Goal: Find specific page/section: Find specific page/section

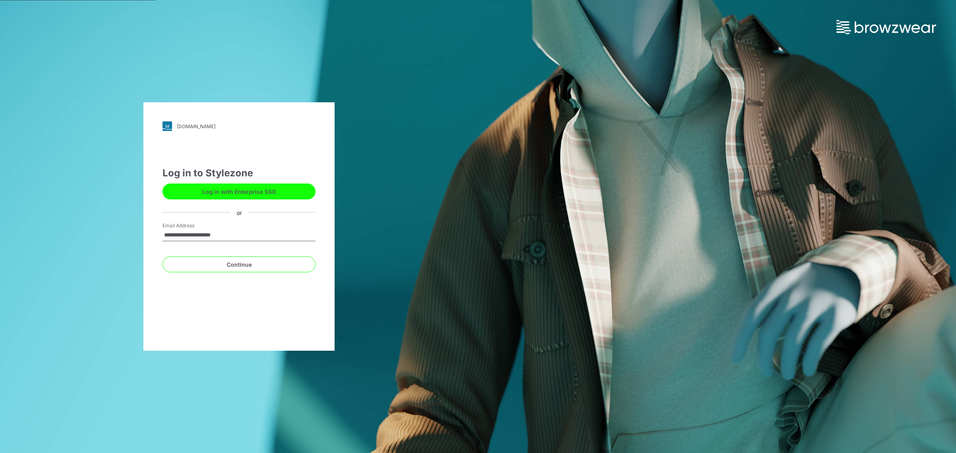
click at [234, 229] on input "**********" at bounding box center [239, 235] width 153 height 12
click at [186, 264] on button "Continue" at bounding box center [239, 265] width 153 height 16
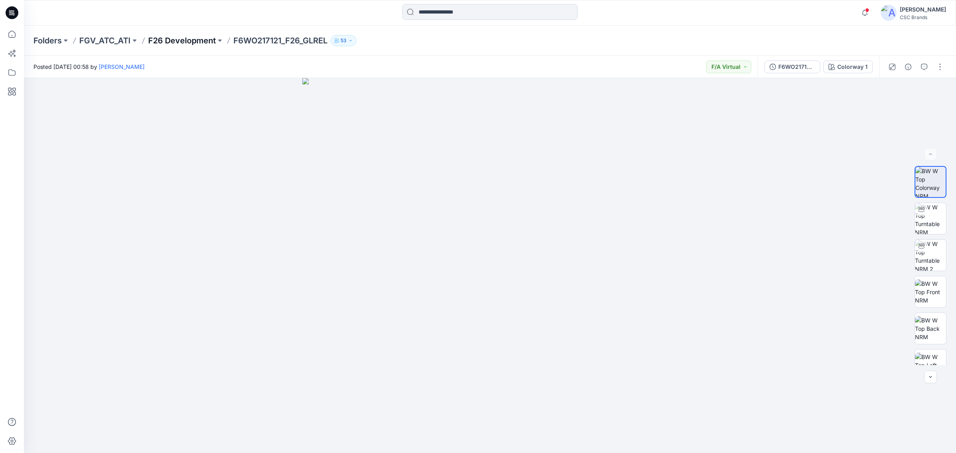
click at [178, 44] on p "F26 Development" at bounding box center [182, 40] width 68 height 11
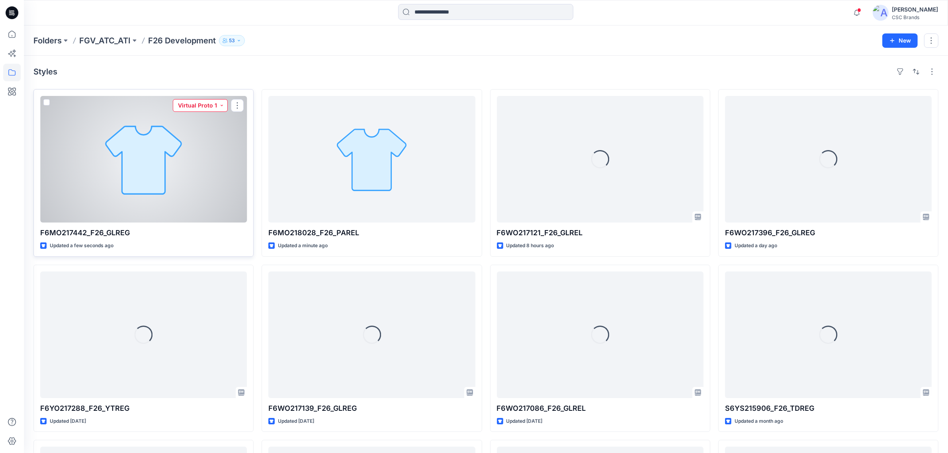
click at [214, 106] on button "Virtual Proto 1" at bounding box center [200, 105] width 55 height 13
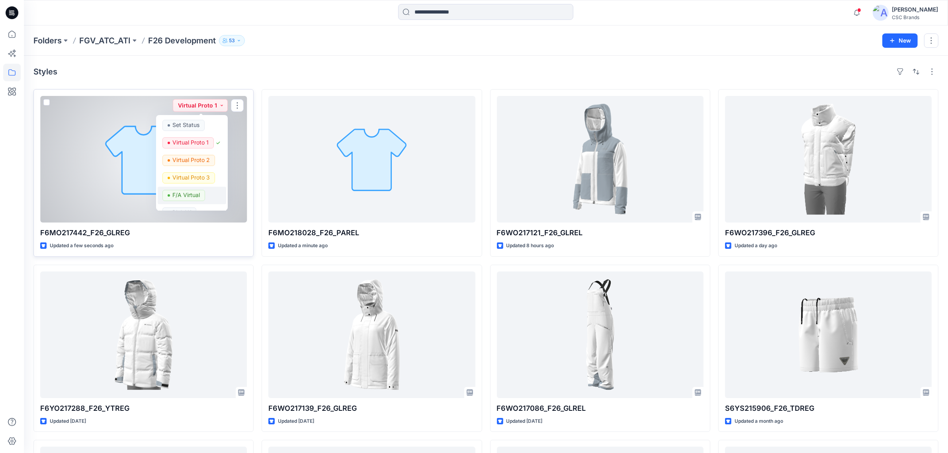
click at [192, 195] on p "F/A Virtual" at bounding box center [185, 195] width 27 height 10
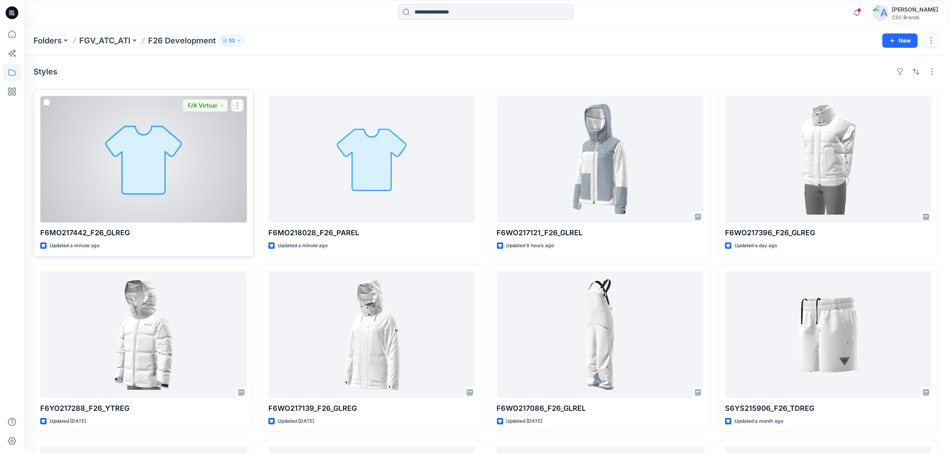
click at [146, 194] on div at bounding box center [143, 159] width 207 height 127
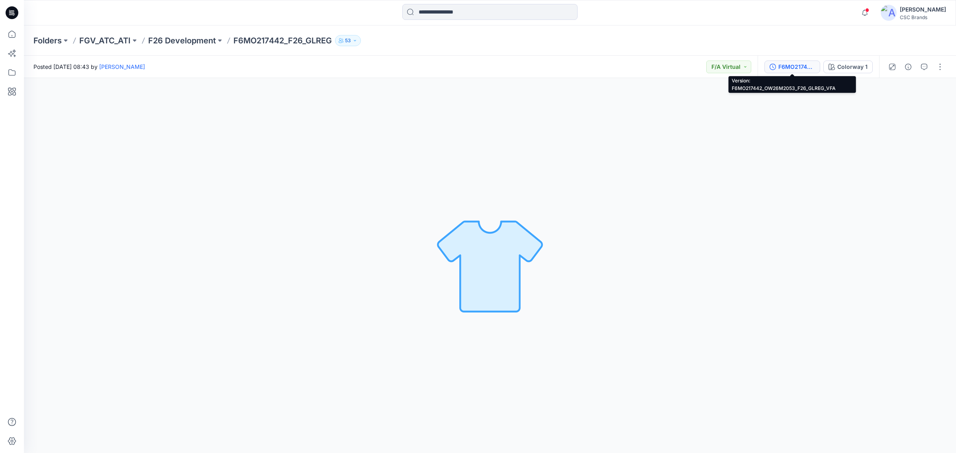
click at [800, 71] on button "F6MO217442_OW26M2053_F26_GLREG_VFA" at bounding box center [792, 67] width 56 height 13
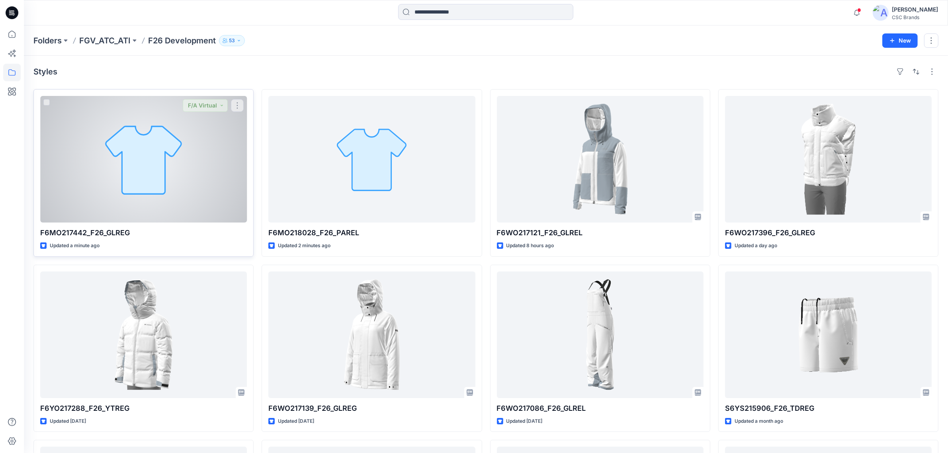
click at [120, 168] on div at bounding box center [143, 159] width 207 height 127
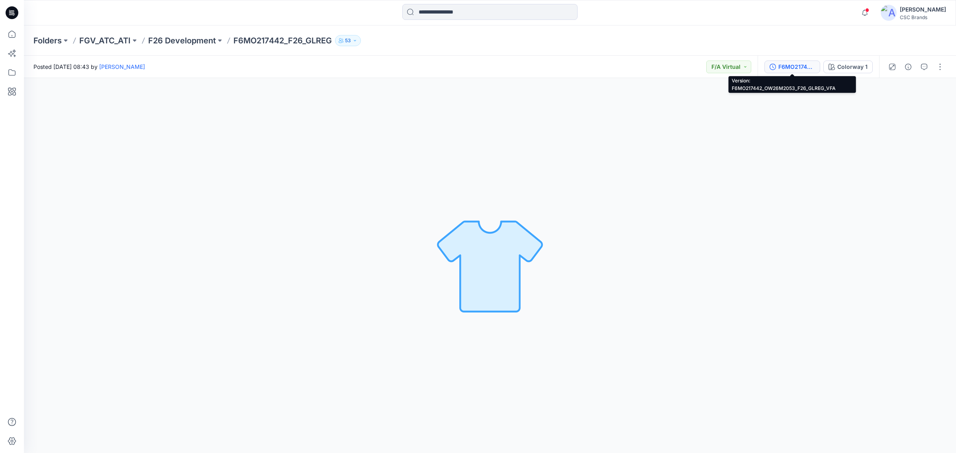
click at [807, 69] on div "F6MO217442_OW26M2053_F26_GLREG_VFA" at bounding box center [796, 67] width 37 height 9
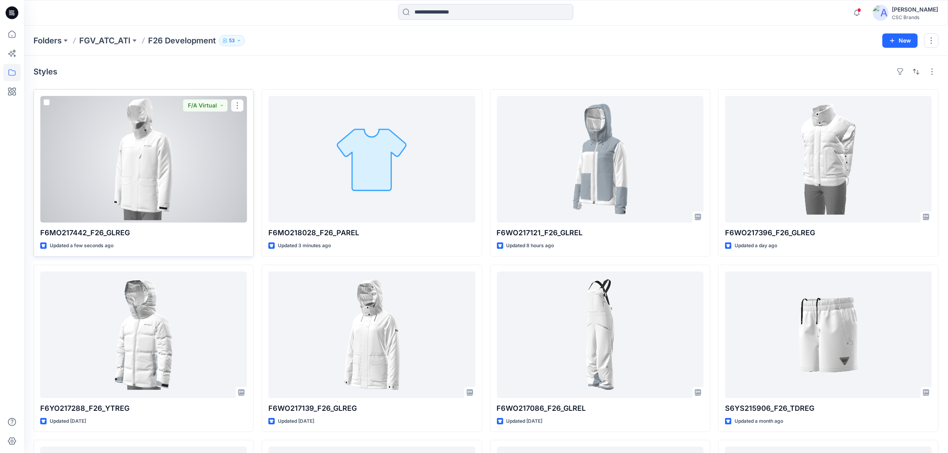
click at [169, 174] on div at bounding box center [143, 159] width 207 height 127
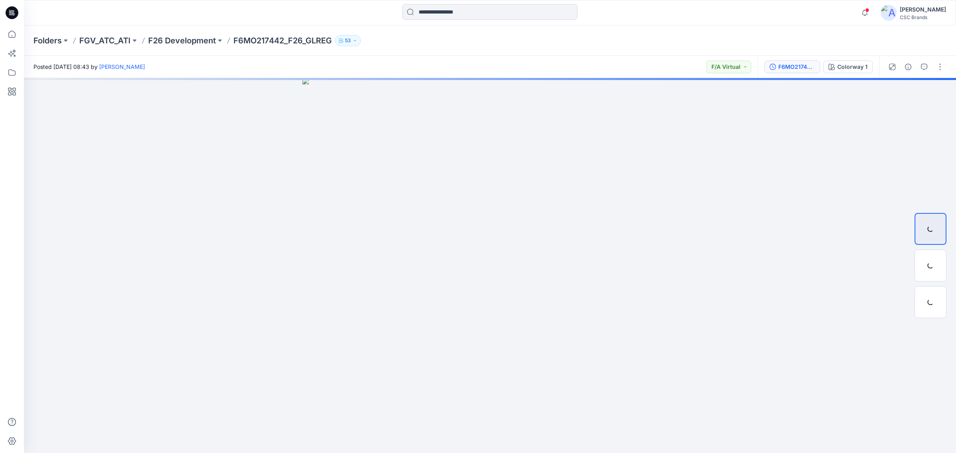
click at [796, 68] on div "F6MO217442_OW26M2053_F26_GLREG_VFA" at bounding box center [796, 67] width 37 height 9
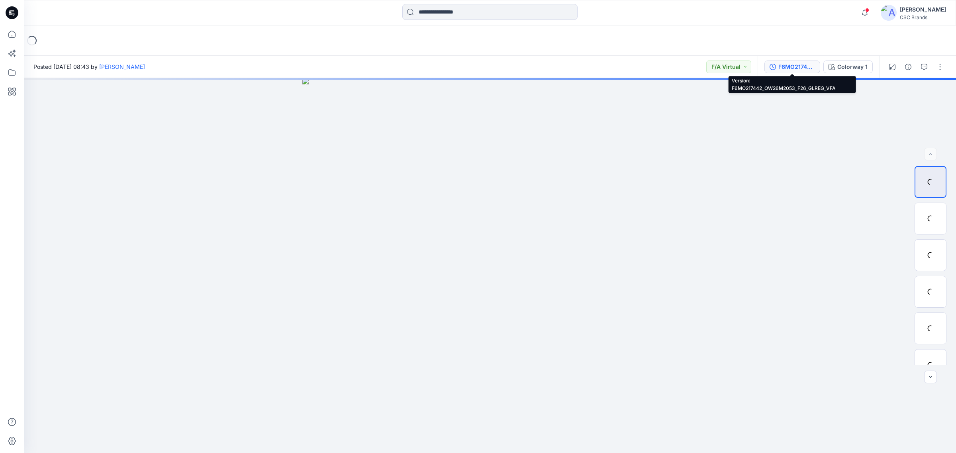
click at [802, 69] on div "F6MO217442_OW26M2053_F26_GLREG_VFA" at bounding box center [796, 67] width 37 height 9
click at [787, 65] on div "F6MO217442_OW26M2053_F26_GLREG_VFA" at bounding box center [796, 67] width 37 height 9
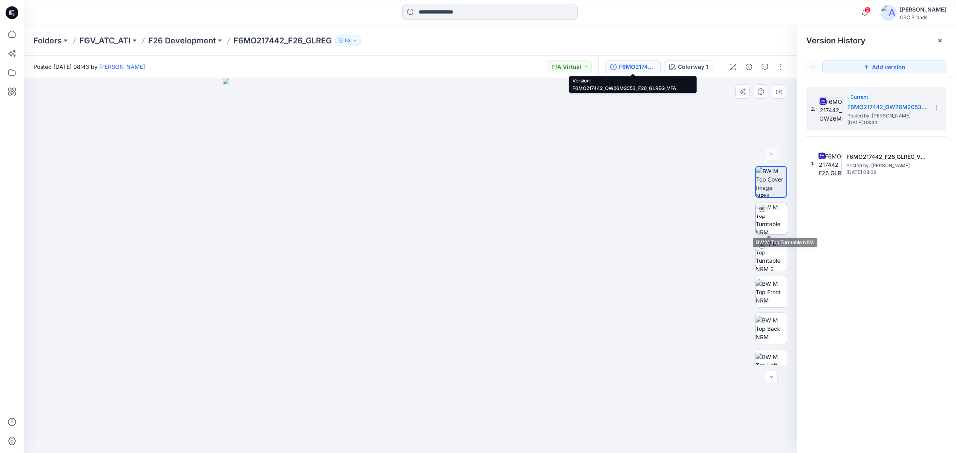
click at [761, 228] on img at bounding box center [771, 218] width 31 height 31
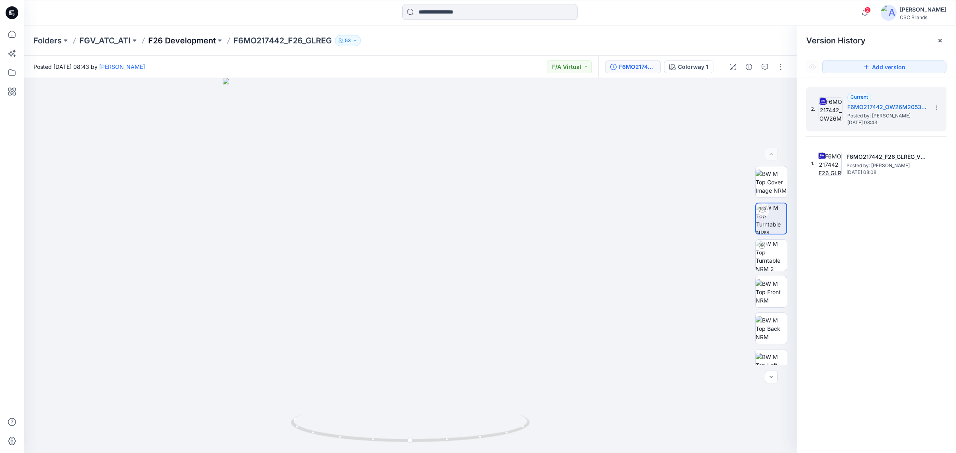
click at [198, 38] on p "F26 Development" at bounding box center [182, 40] width 68 height 11
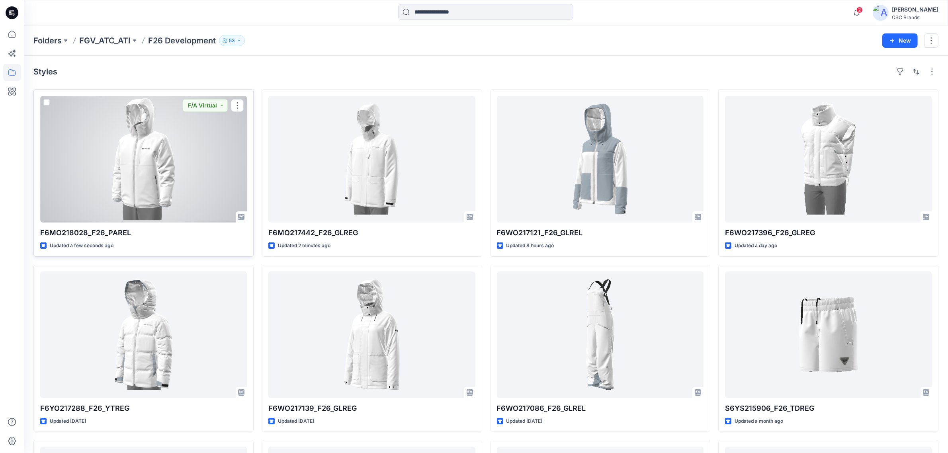
click at [152, 192] on div at bounding box center [143, 159] width 207 height 127
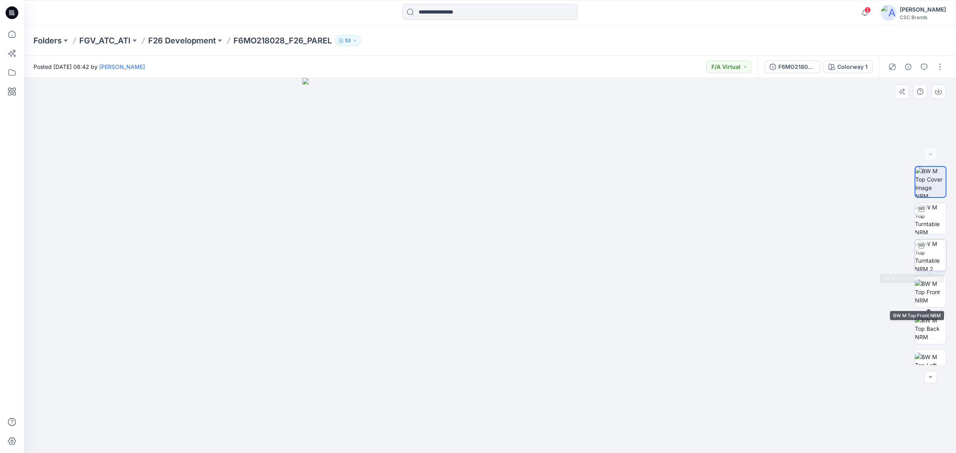
click at [926, 256] on img at bounding box center [930, 255] width 31 height 31
drag, startPoint x: 584, startPoint y: 285, endPoint x: 520, endPoint y: 284, distance: 63.4
drag, startPoint x: 520, startPoint y: 284, endPoint x: 546, endPoint y: 319, distance: 43.6
click at [549, 317] on div at bounding box center [490, 265] width 932 height 375
drag, startPoint x: 459, startPoint y: 319, endPoint x: 473, endPoint y: 329, distance: 17.1
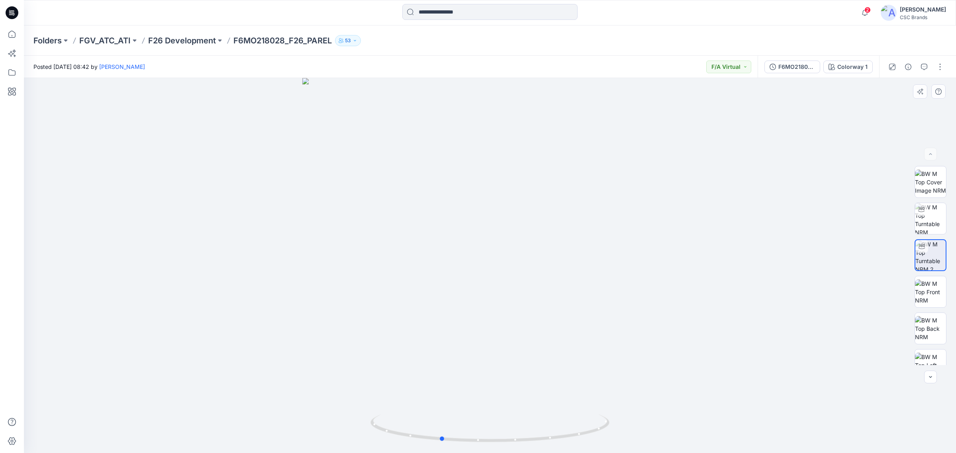
click at [473, 329] on div at bounding box center [490, 265] width 932 height 375
drag, startPoint x: 369, startPoint y: 132, endPoint x: 415, endPoint y: 146, distance: 48.5
click at [415, 146] on div at bounding box center [490, 265] width 932 height 375
